Goal: Find specific page/section: Find specific page/section

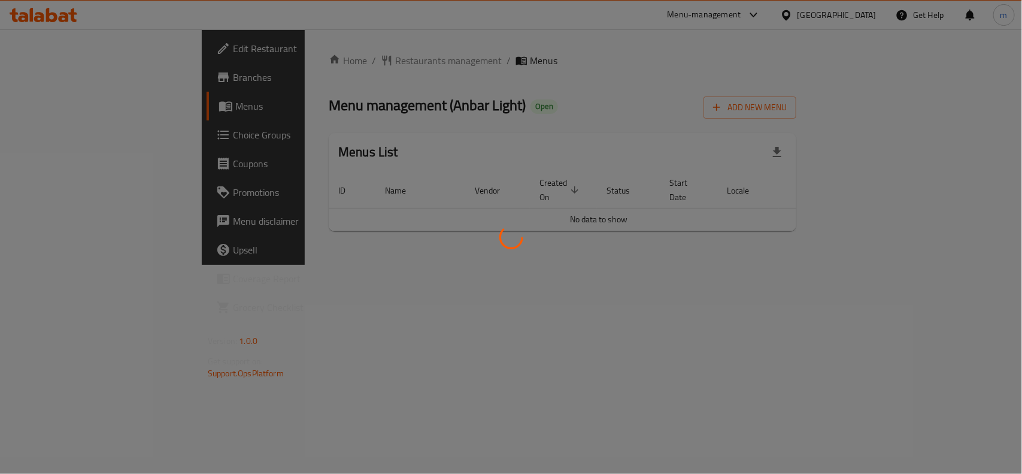
click at [44, 9] on div at bounding box center [511, 237] width 1022 height 474
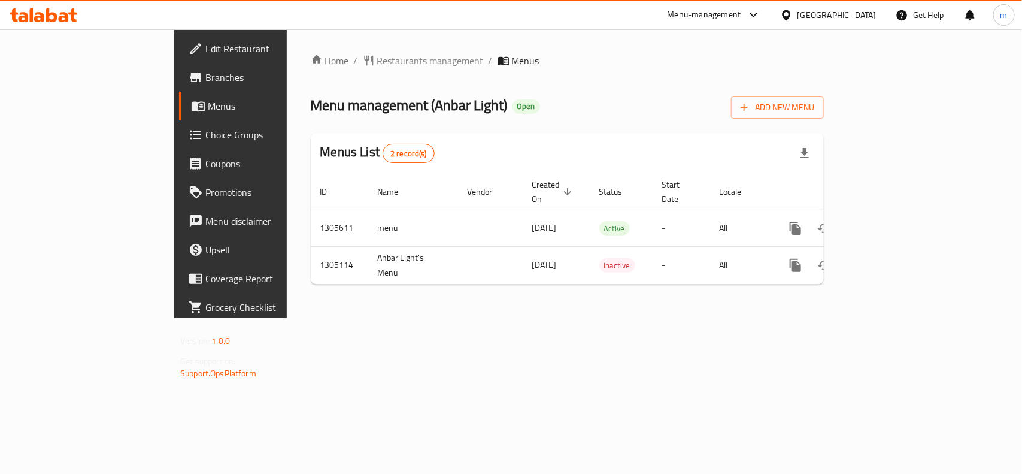
click at [48, 16] on icon at bounding box center [51, 15] width 11 height 14
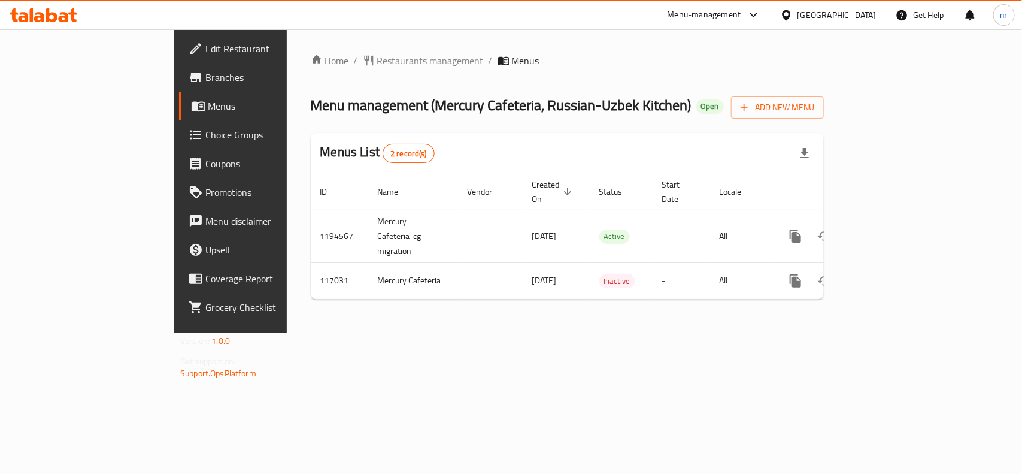
click at [60, 12] on icon at bounding box center [44, 15] width 68 height 14
